Goal: Information Seeking & Learning: Learn about a topic

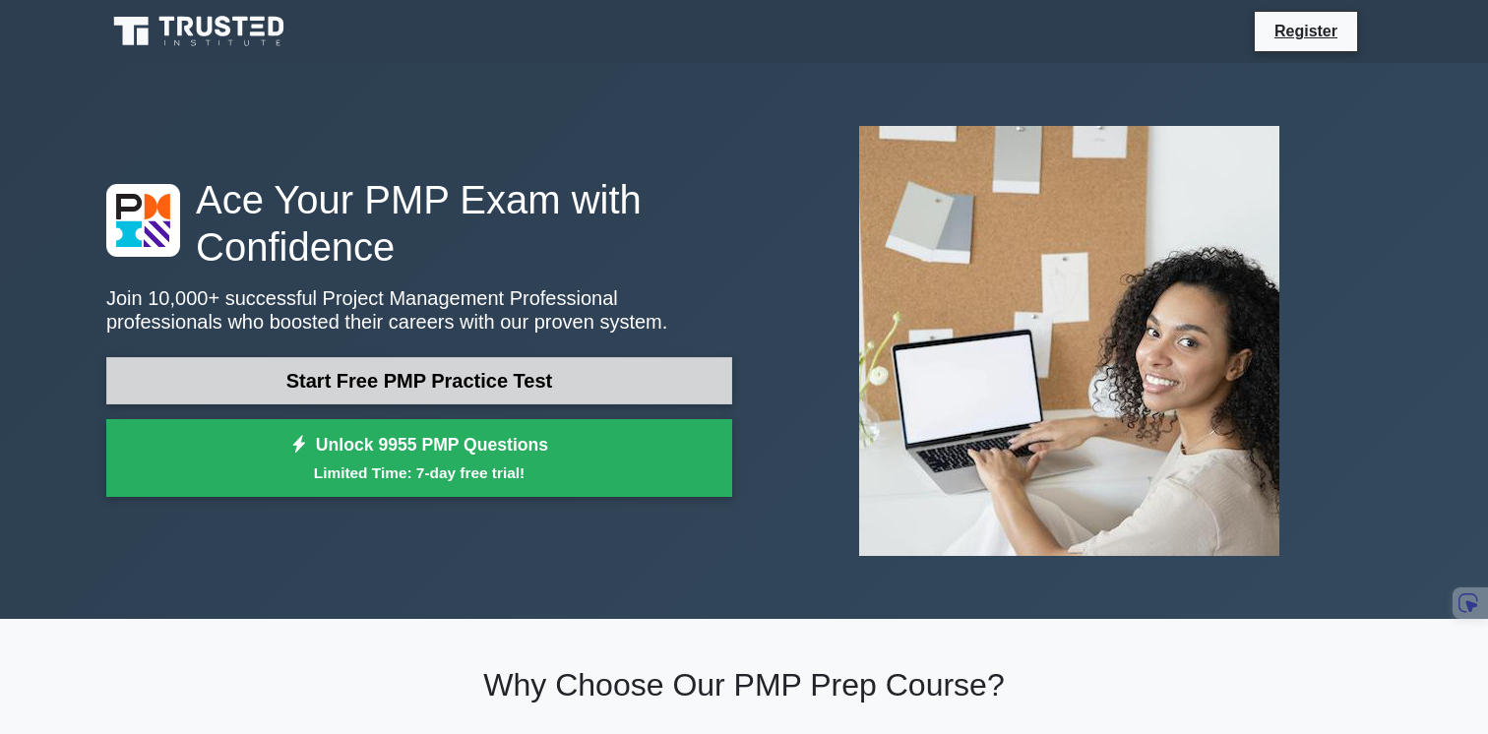
click at [418, 379] on link "Start Free PMP Practice Test" at bounding box center [419, 380] width 626 height 47
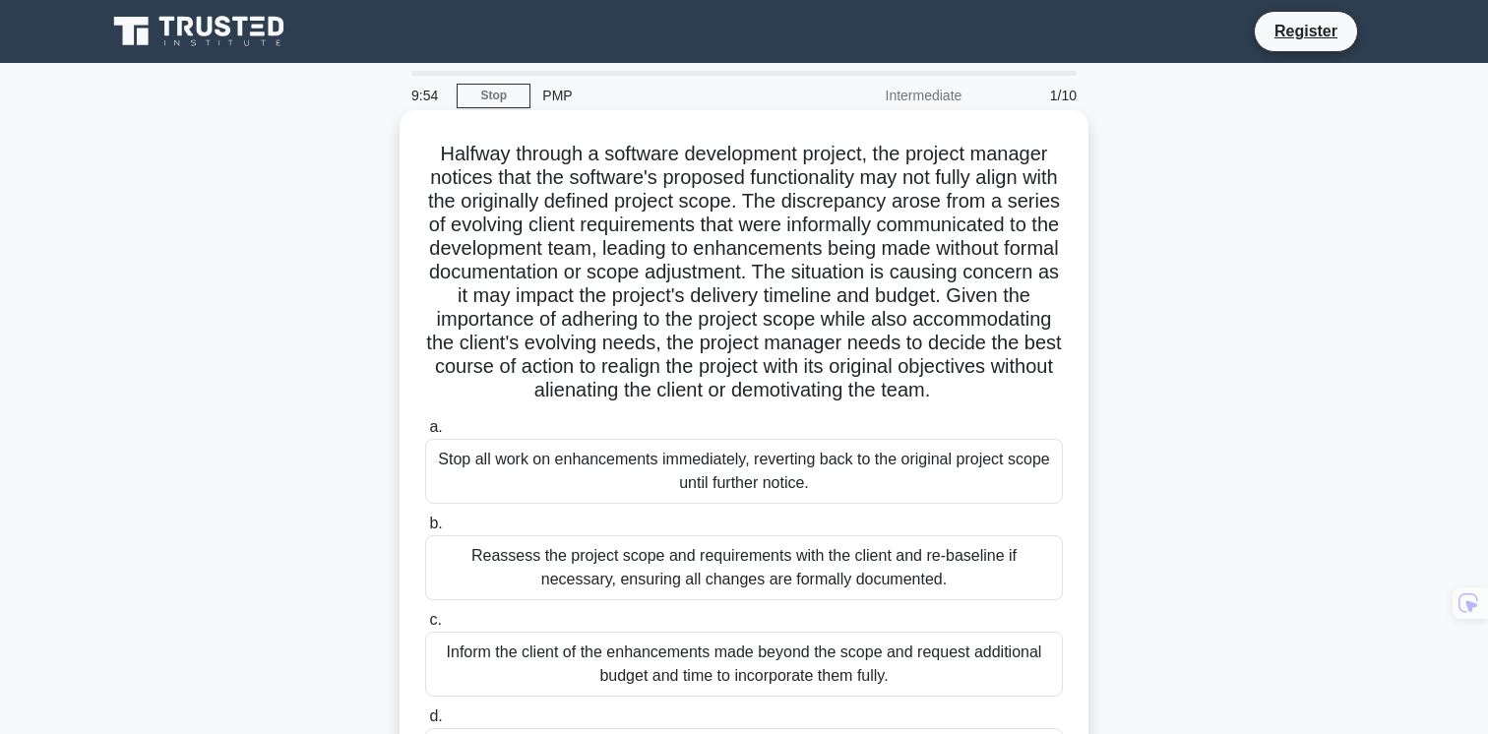
click at [640, 492] on div "Stop all work on enhancements immediately, reverting back to the original proje…" at bounding box center [744, 471] width 638 height 65
click at [425, 434] on input "a. Stop all work on enhancements immediately, reverting back to the original pr…" at bounding box center [425, 427] width 0 height 13
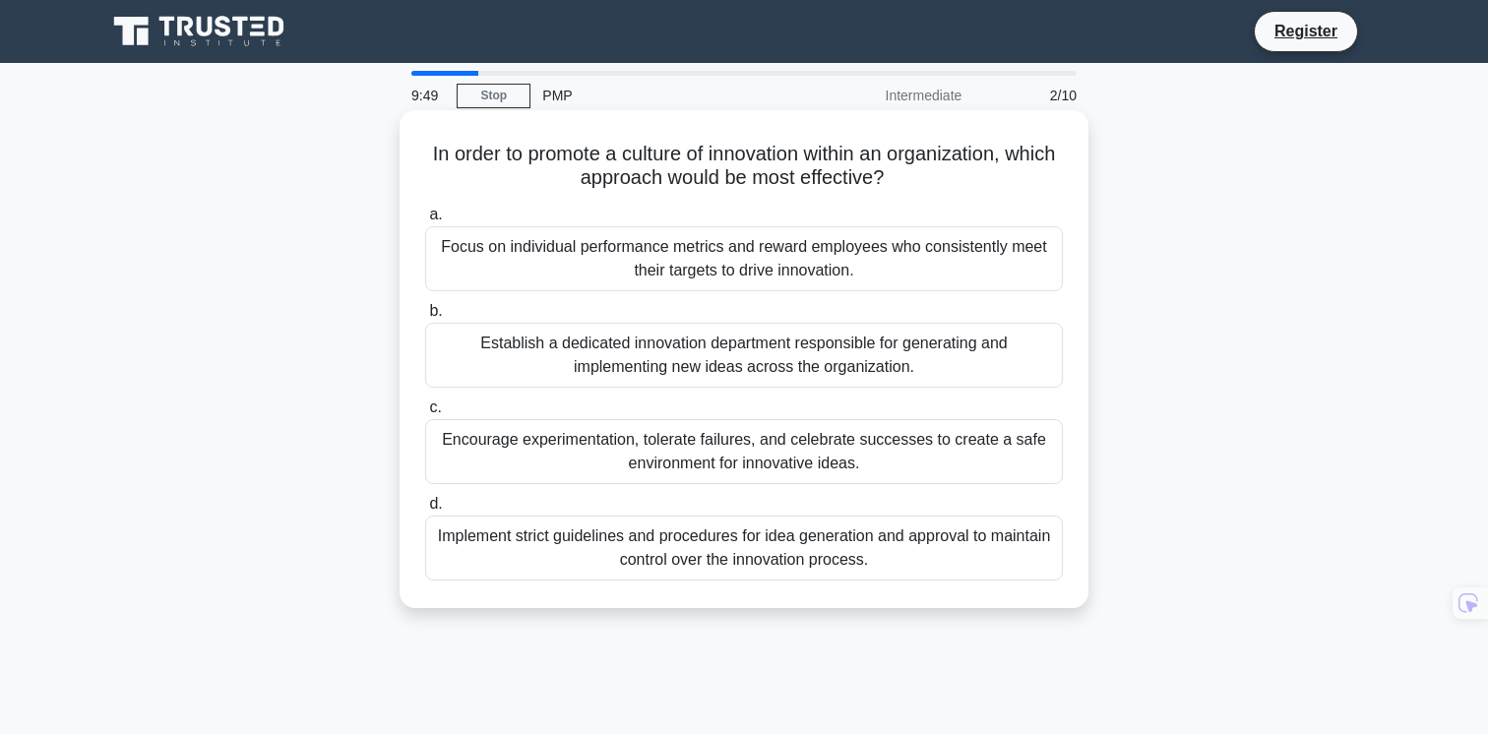
click at [694, 273] on div "Focus on individual performance metrics and reward employees who consistently m…" at bounding box center [744, 258] width 638 height 65
click at [425, 221] on input "a. Focus on individual performance metrics and reward employees who consistentl…" at bounding box center [425, 215] width 0 height 13
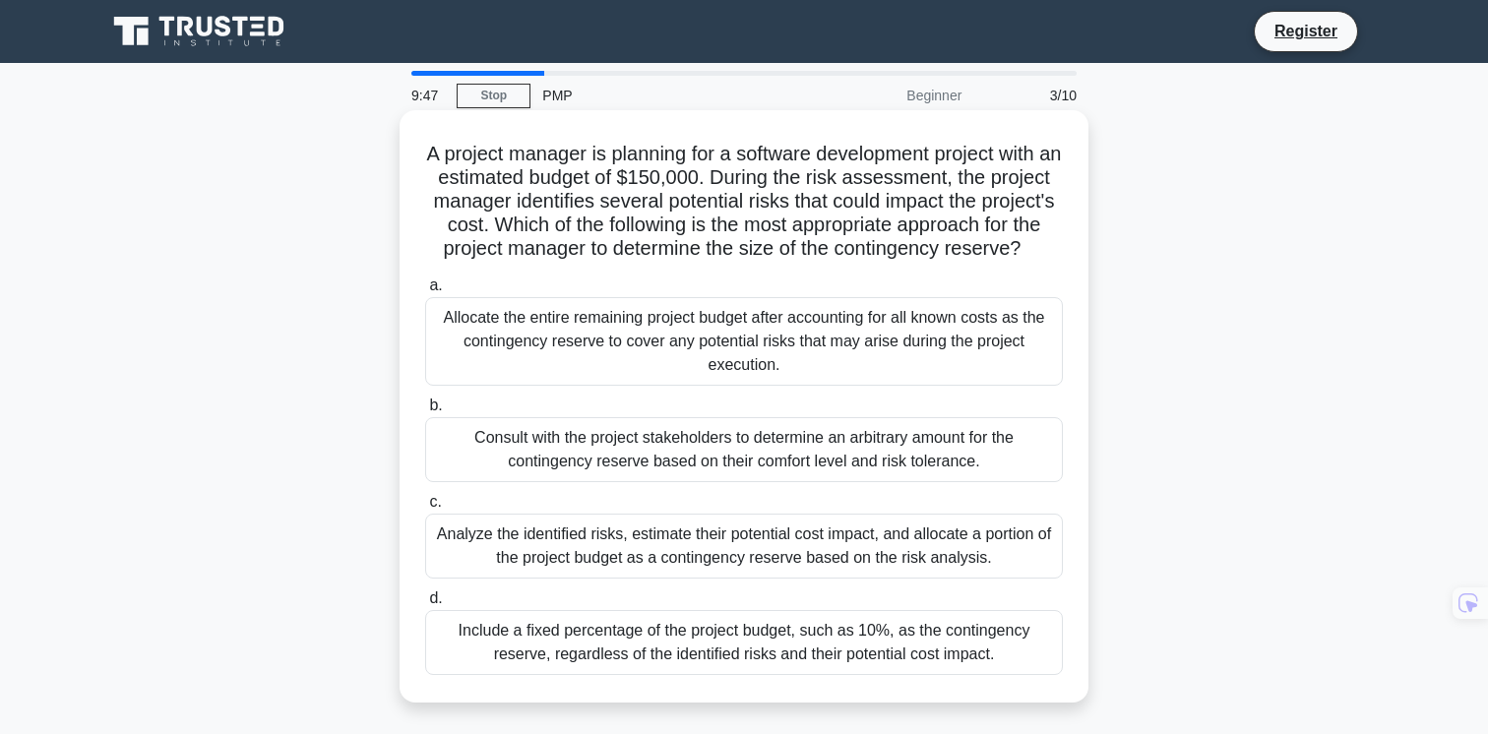
click at [663, 363] on div "Allocate the entire remaining project budget after accounting for all known cos…" at bounding box center [744, 341] width 638 height 89
click at [425, 292] on input "a. Allocate the entire remaining project budget after accounting for all known …" at bounding box center [425, 286] width 0 height 13
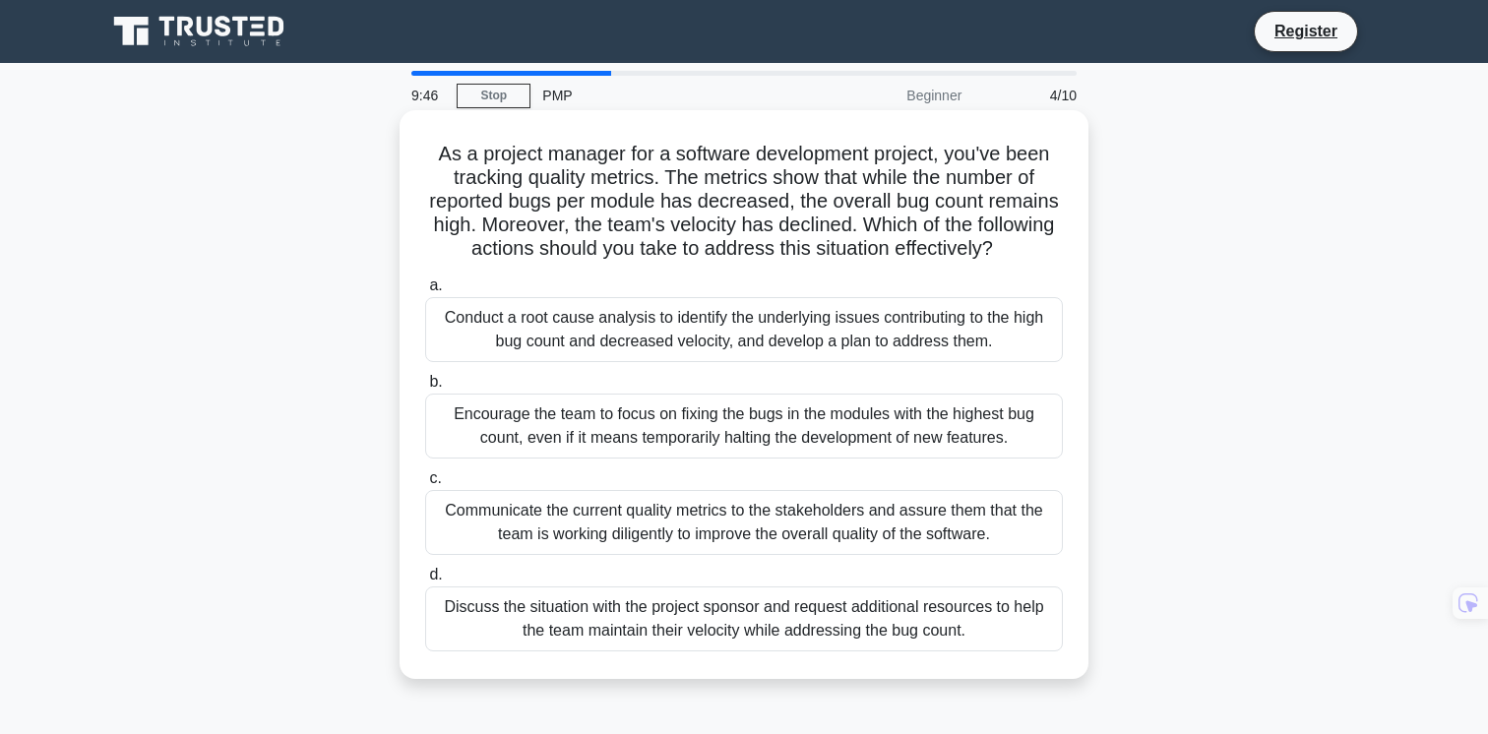
click at [700, 411] on div "Encourage the team to focus on fixing the bugs in the modules with the highest …" at bounding box center [744, 426] width 638 height 65
click at [425, 389] on input "b. Encourage the team to focus on fixing the bugs in the modules with the highe…" at bounding box center [425, 382] width 0 height 13
